Goal: Task Accomplishment & Management: Use online tool/utility

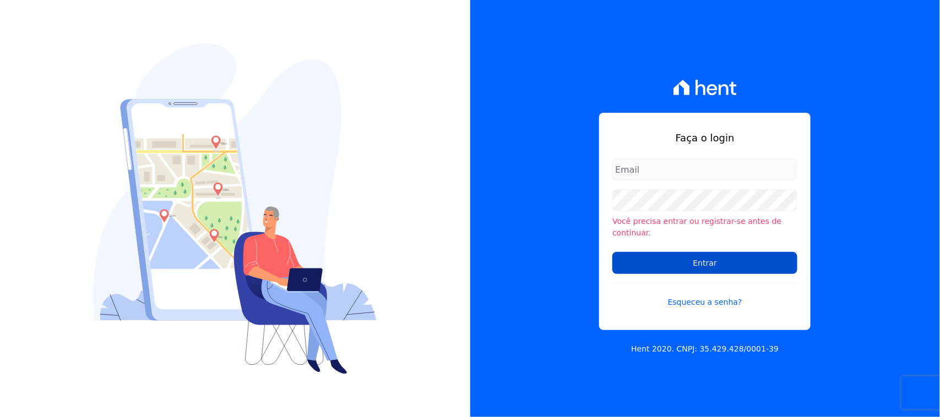
type input "[PERSON_NAME][EMAIL_ADDRESS][PERSON_NAME][DOMAIN_NAME]"
click at [684, 257] on input "Entrar" at bounding box center [704, 263] width 185 height 22
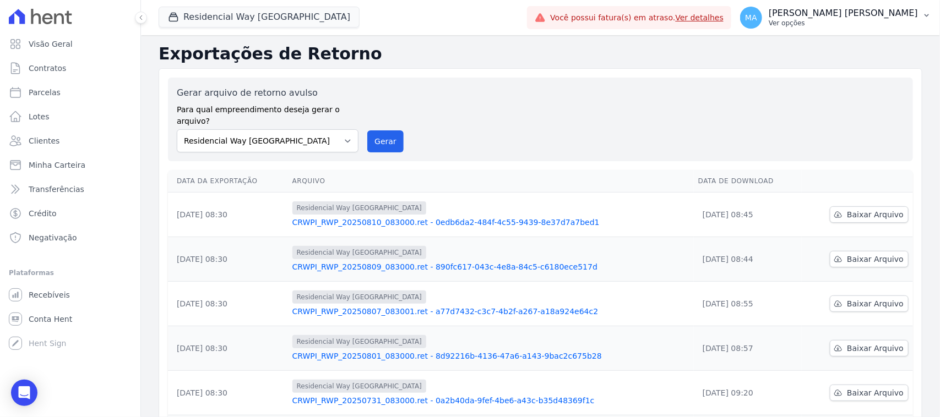
click at [846, 23] on p "Ver opções" at bounding box center [843, 23] width 149 height 9
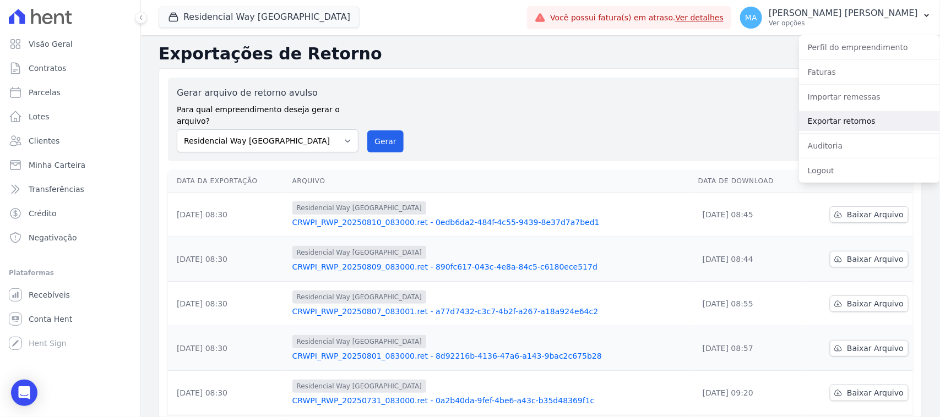
click at [831, 125] on link "Exportar retornos" at bounding box center [869, 121] width 141 height 20
